Goal: Use online tool/utility: Utilize a website feature to perform a specific function

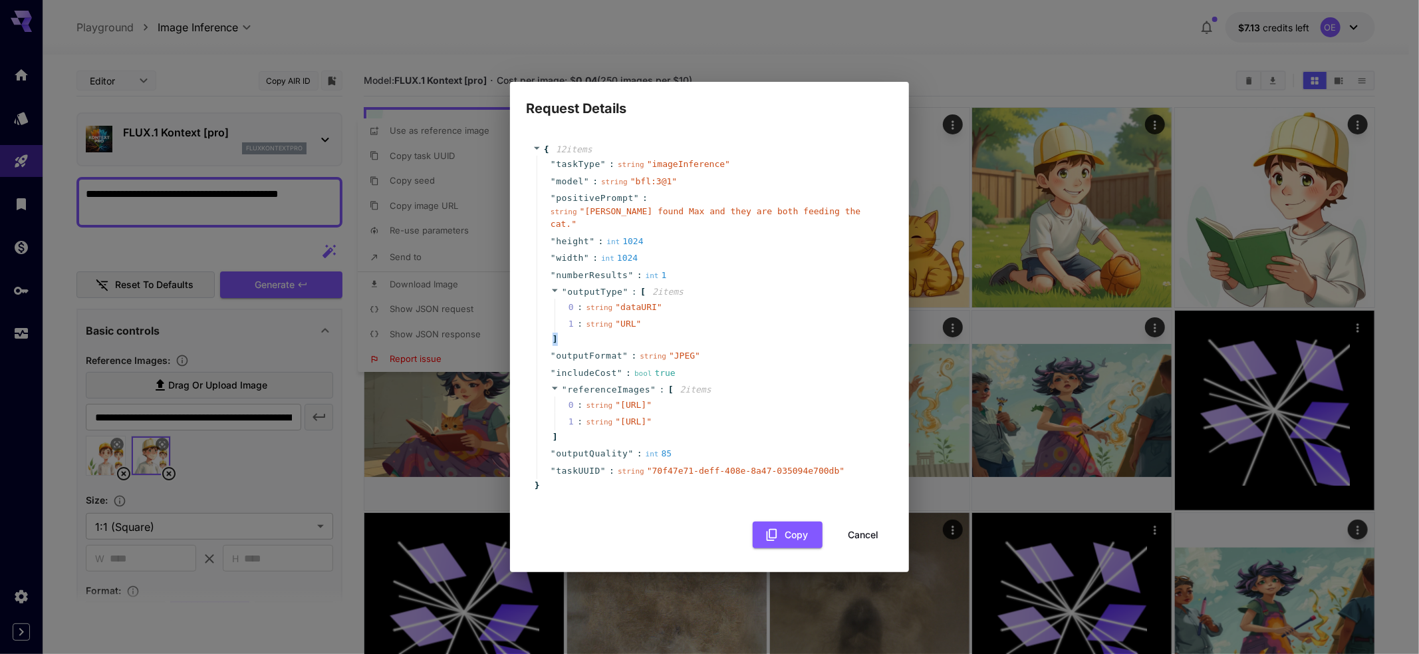
scroll to position [180, 0]
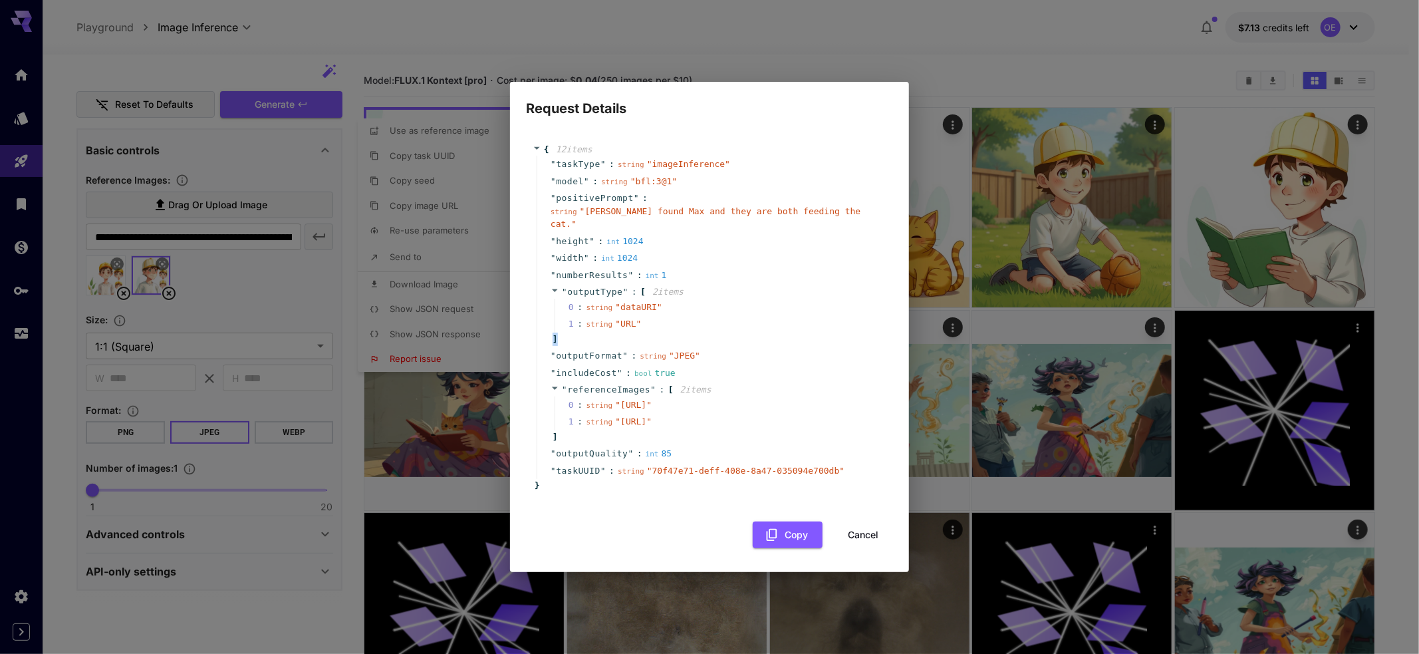
click at [859, 549] on button "Cancel" at bounding box center [863, 534] width 60 height 27
